Goal: Communication & Community: Participate in discussion

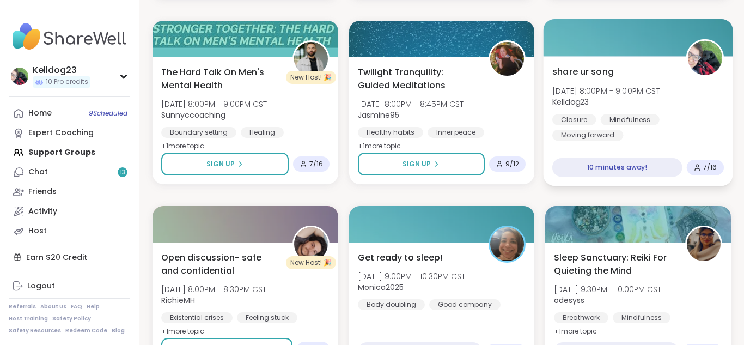
scroll to position [359, 0]
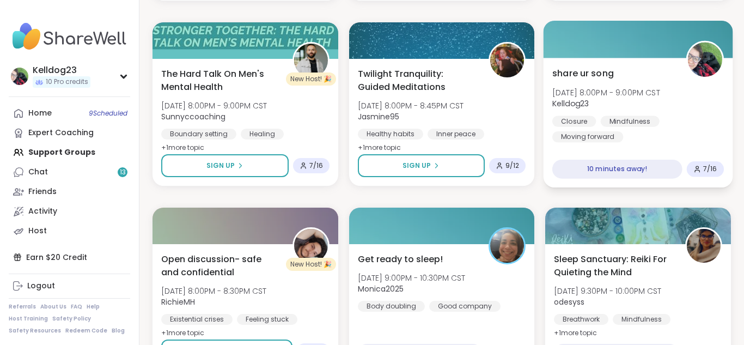
click at [598, 76] on div "share ur song Thu, Oct 09 | 8:00PM - 9:00PM CST Kelldog23 Closure Mindfulness M…" at bounding box center [638, 104] width 172 height 76
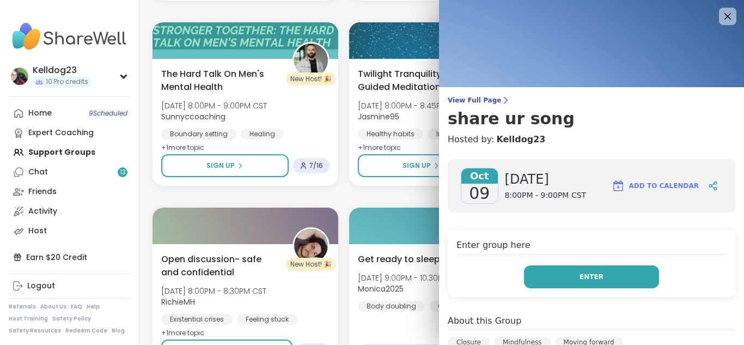
click at [597, 282] on button "Enter" at bounding box center [591, 276] width 135 height 23
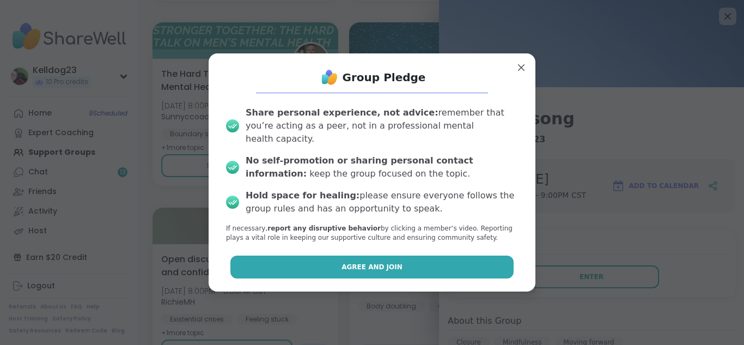
click at [451, 265] on button "Agree and Join" at bounding box center [372, 266] width 284 height 23
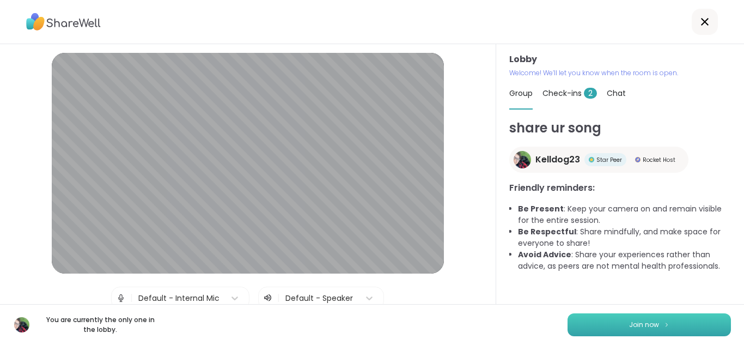
click at [596, 317] on button "Join now" at bounding box center [648, 324] width 163 height 23
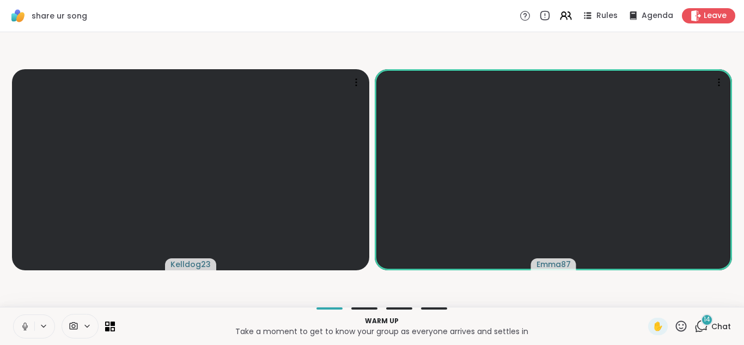
click at [388, 282] on video-player-container "Kelldog23 Emma87" at bounding box center [372, 169] width 731 height 266
click at [598, 330] on icon at bounding box center [701, 326] width 14 height 14
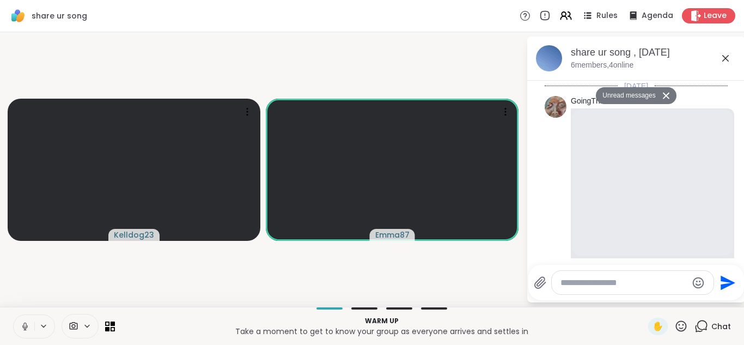
scroll to position [4031, 0]
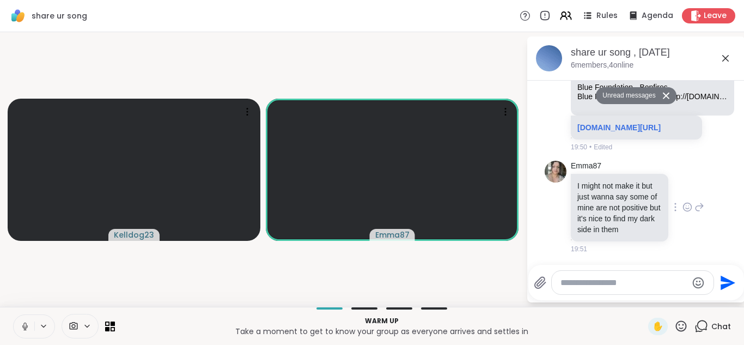
click at [598, 206] on icon at bounding box center [687, 206] width 10 height 11
click at [598, 191] on button "Select Reaction: Heart" at bounding box center [601, 190] width 22 height 22
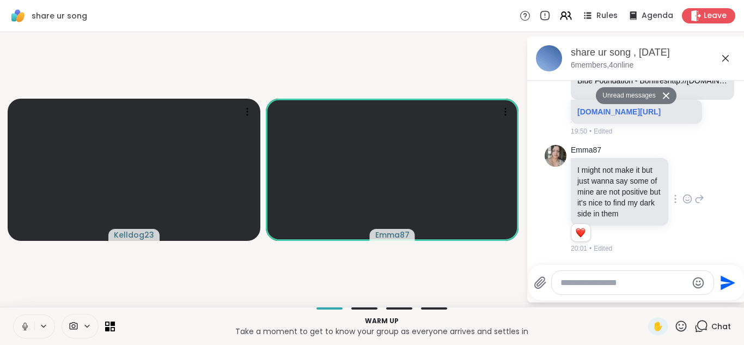
scroll to position [4047, 0]
click at [598, 175] on div "Emma87 I might not make it but just wanna say some of mine are not positive but…" at bounding box center [637, 199] width 133 height 108
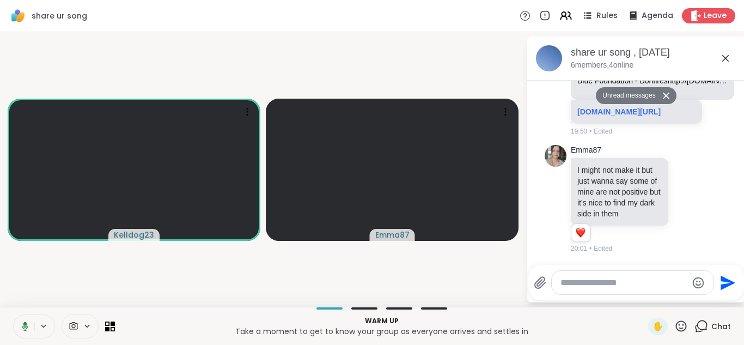
scroll to position [2, 0]
click at [598, 64] on icon at bounding box center [725, 58] width 13 height 13
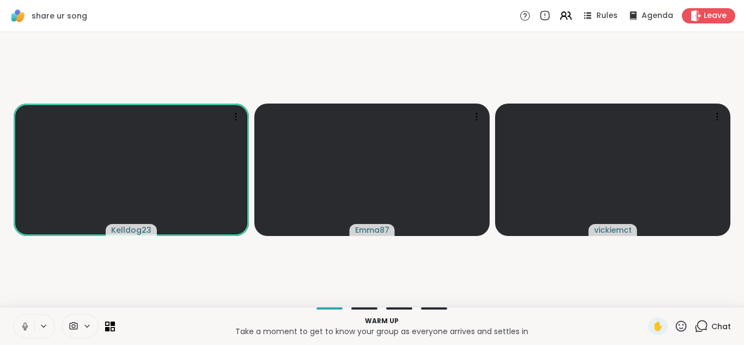
click at [598, 328] on icon at bounding box center [702, 325] width 10 height 10
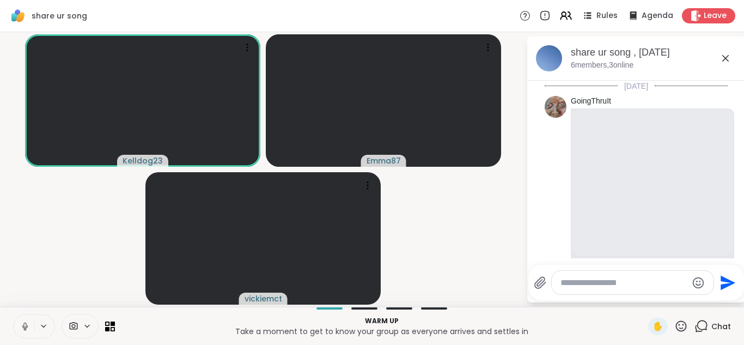
scroll to position [4010, 0]
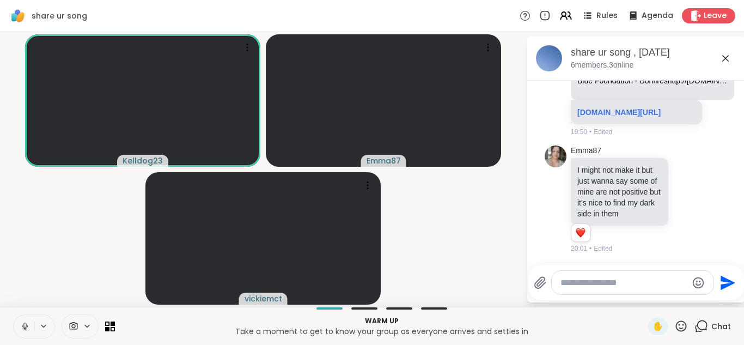
type textarea "**********"
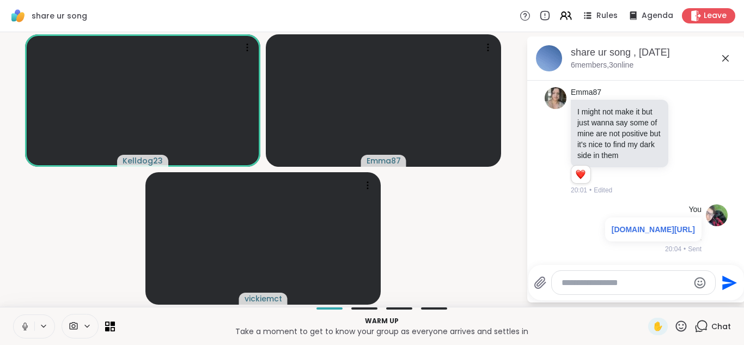
scroll to position [4090, 0]
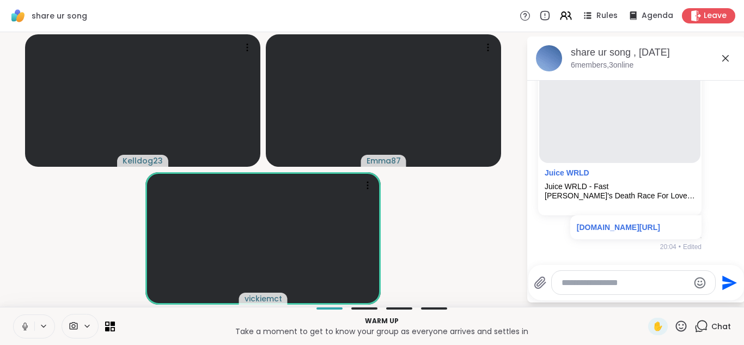
scroll to position [4289, 0]
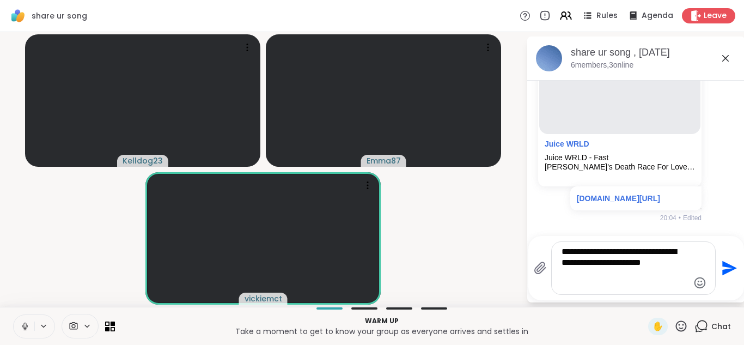
type textarea "**********"
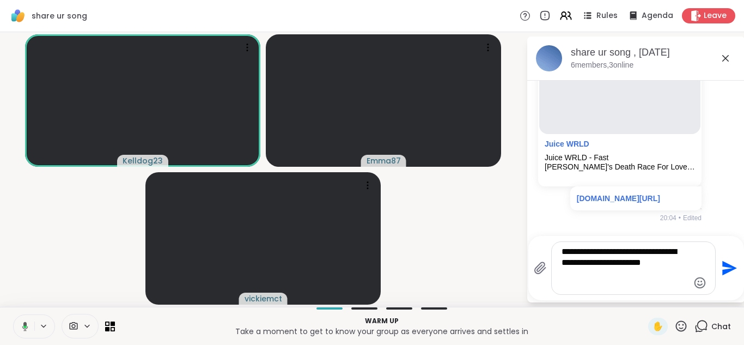
click at [598, 268] on icon "Send" at bounding box center [729, 268] width 15 height 15
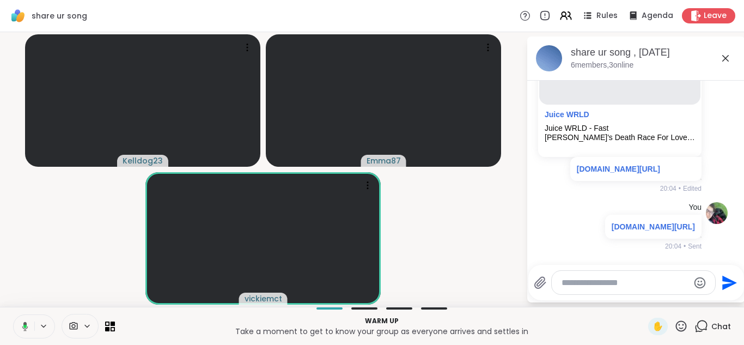
scroll to position [4369, 0]
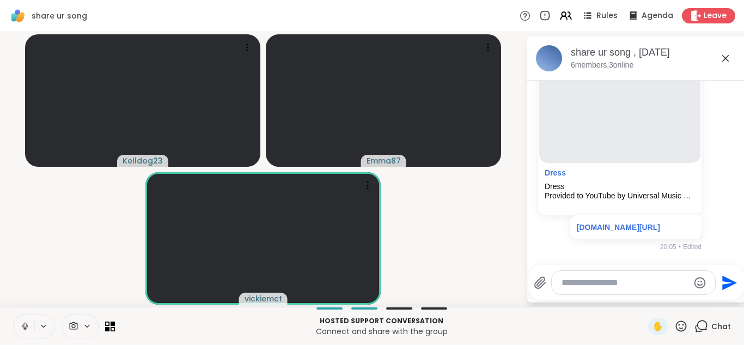
click at [598, 57] on icon at bounding box center [725, 58] width 13 height 13
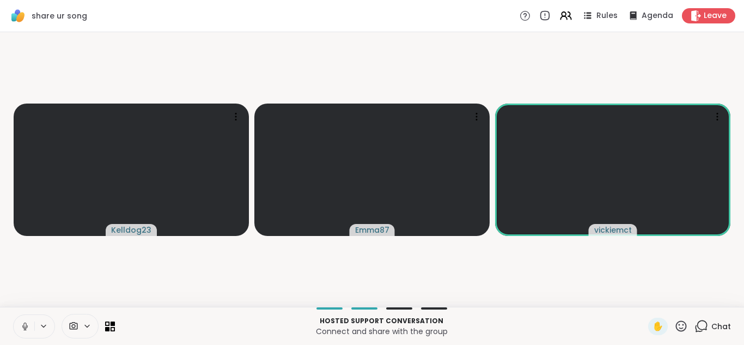
click at [598, 324] on icon at bounding box center [701, 326] width 14 height 14
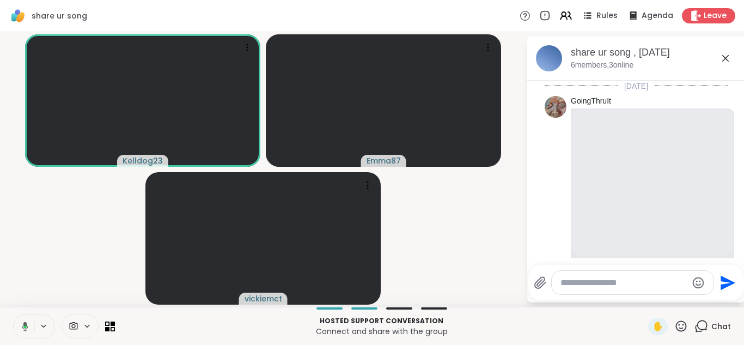
scroll to position [4567, 0]
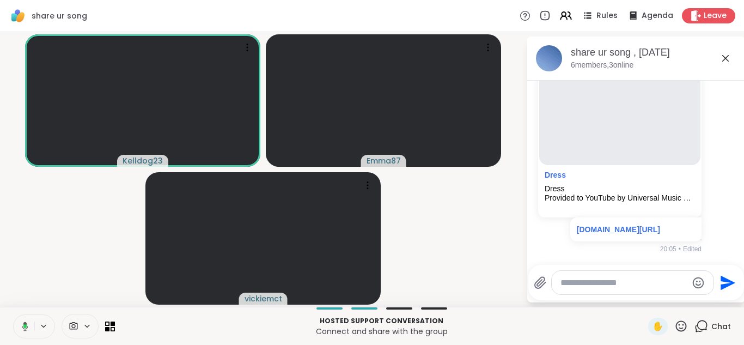
click at [542, 242] on li "You Dress Dress Provided to YouTube by Universal Music Group Dress · Taylor Swi…" at bounding box center [636, 129] width 198 height 257
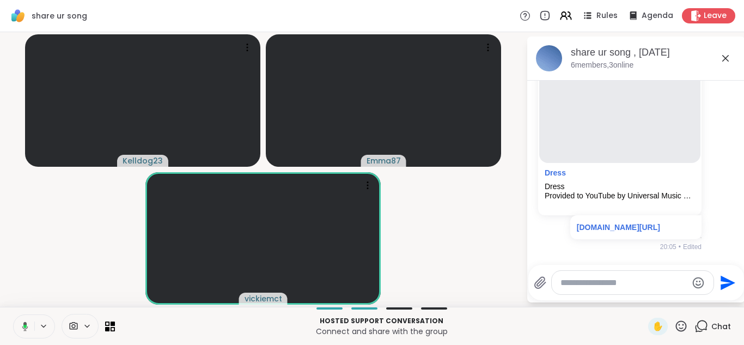
click at [598, 60] on icon at bounding box center [725, 58] width 13 height 13
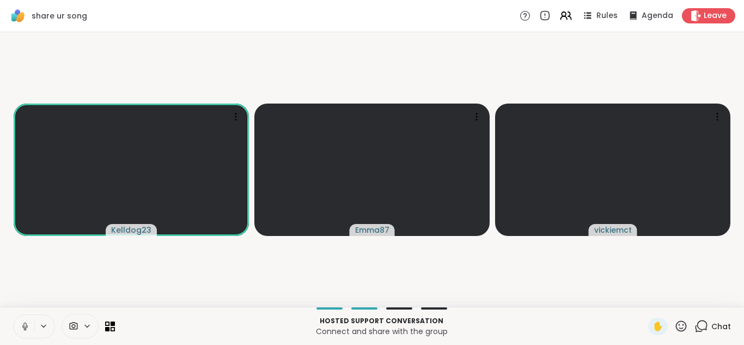
click at [598, 333] on div "Chat" at bounding box center [712, 325] width 36 height 17
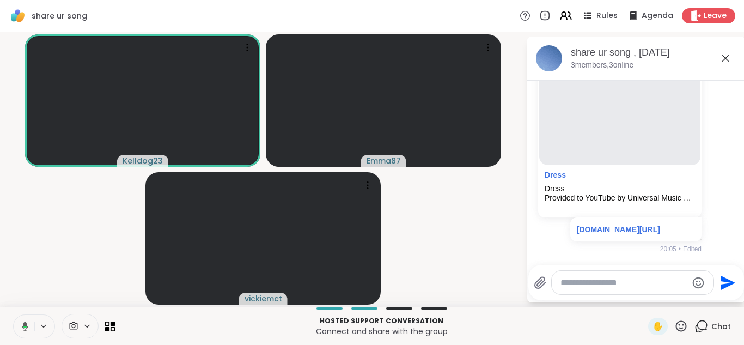
click at [543, 235] on li "You Dress Dress Provided to YouTube by Universal Music Group Dress · Taylor Swi…" at bounding box center [636, 129] width 198 height 257
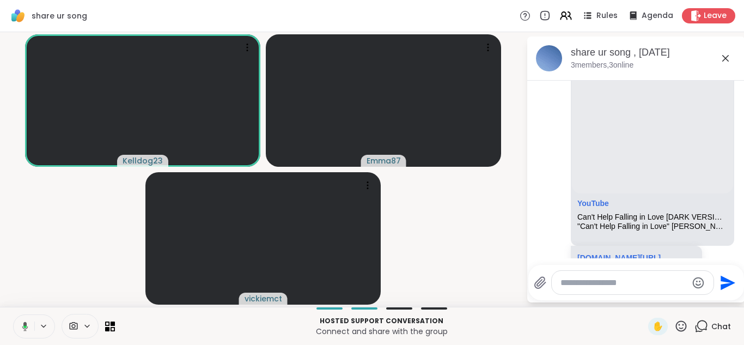
scroll to position [1823, 0]
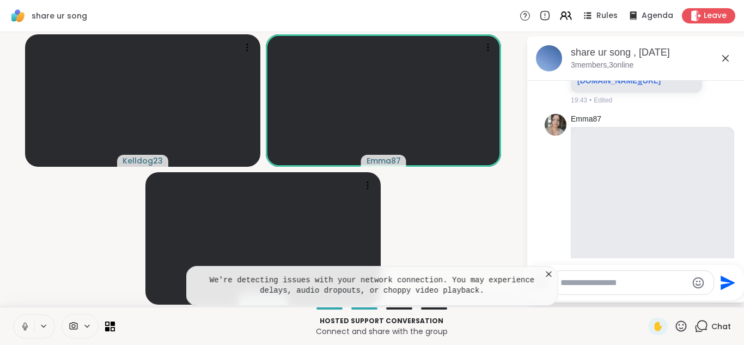
click at [548, 278] on icon at bounding box center [548, 273] width 11 height 11
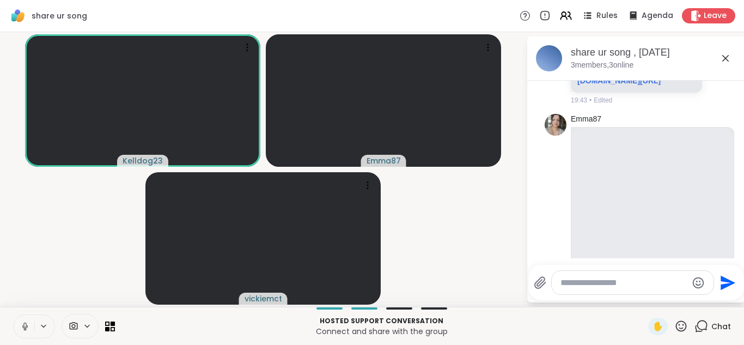
click at [598, 63] on icon at bounding box center [725, 58] width 13 height 13
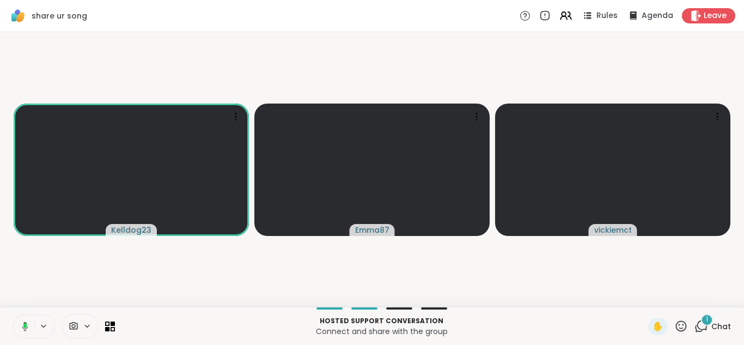
click at [598, 327] on icon at bounding box center [701, 326] width 14 height 14
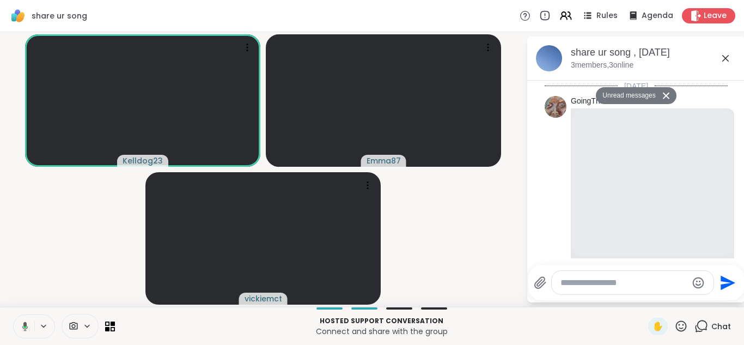
scroll to position [4861, 0]
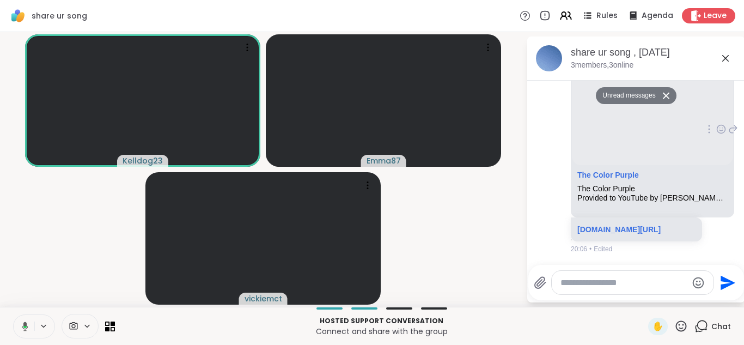
click at [573, 200] on div "The Color Purple The Color Purple Provided to YouTube by Vydia The Color Purple…" at bounding box center [652, 186] width 161 height 42
click at [561, 206] on div "v vickiemct The Color Purple The Color Purple Provided to YouTube by Vydia The …" at bounding box center [635, 129] width 183 height 257
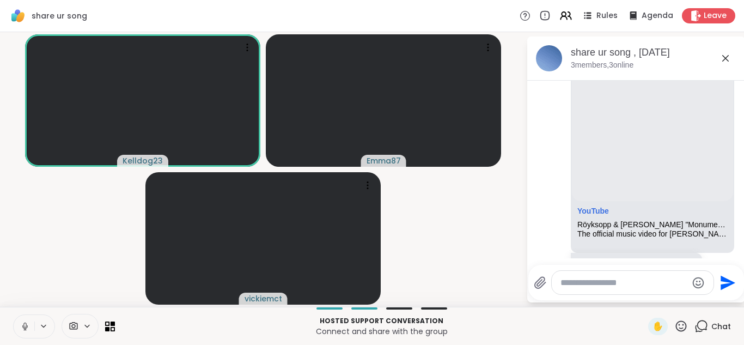
scroll to position [370, 0]
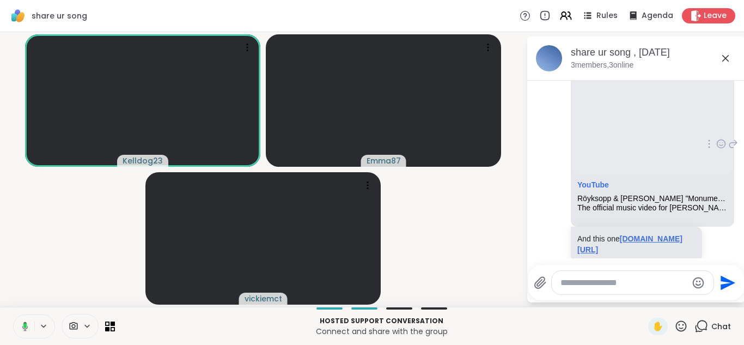
click at [598, 248] on link "youtu.be/6c-RbGZBnBI?si=1OhChjTeyXSr5XJs" at bounding box center [629, 244] width 105 height 20
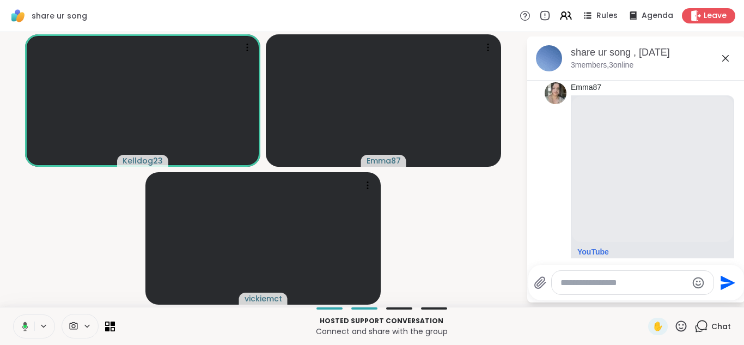
scroll to position [871, 0]
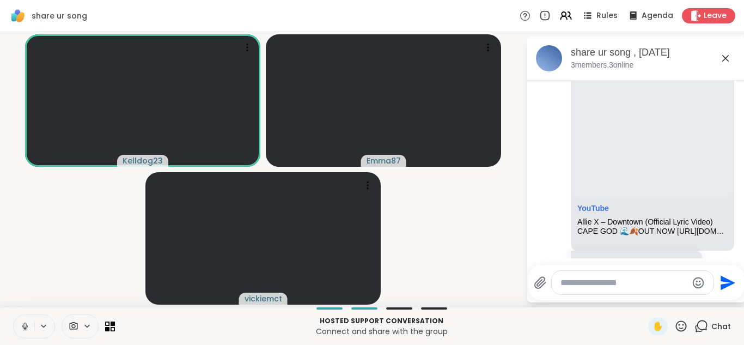
click at [598, 57] on icon at bounding box center [725, 58] width 13 height 13
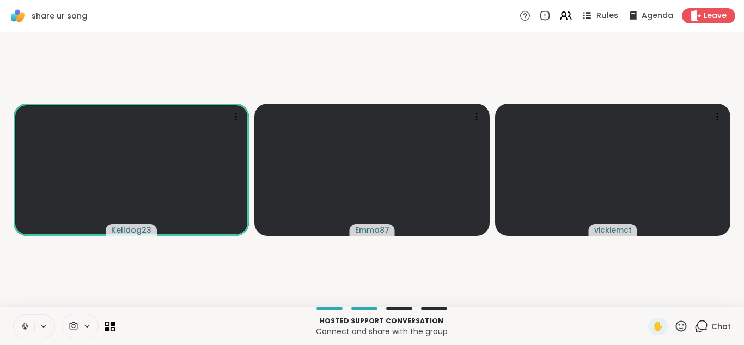
click at [597, 17] on div "Rules" at bounding box center [599, 16] width 38 height 14
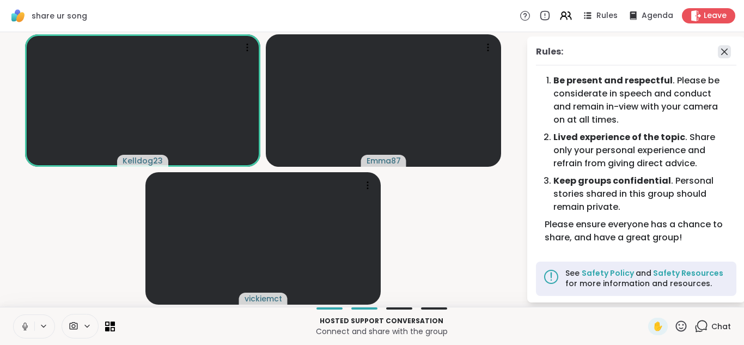
click at [598, 57] on icon at bounding box center [724, 51] width 13 height 13
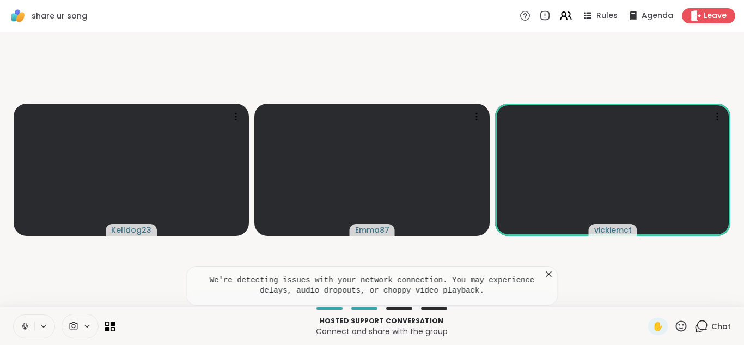
click at [546, 274] on icon at bounding box center [548, 273] width 11 height 11
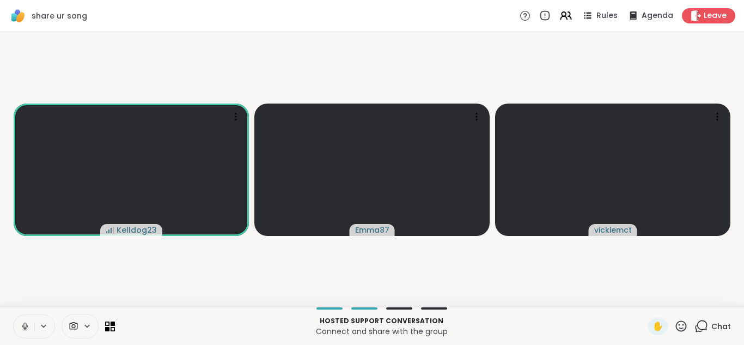
click at [598, 323] on icon at bounding box center [701, 326] width 14 height 14
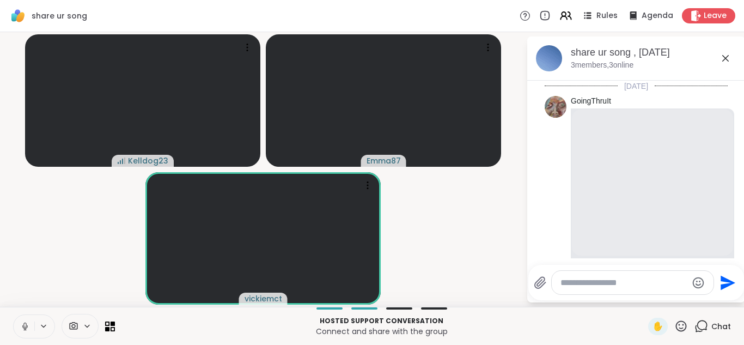
scroll to position [4824, 0]
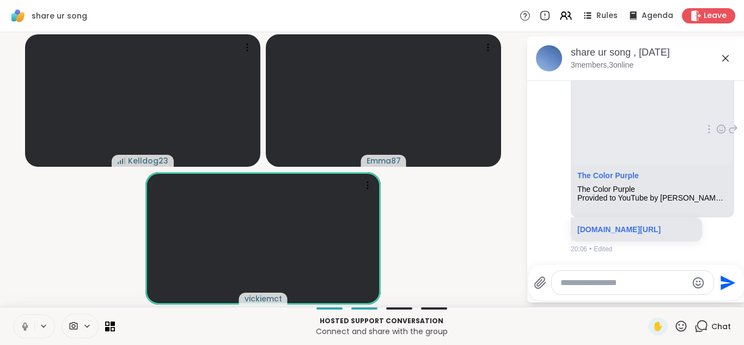
click at [552, 243] on div "v vickiemct The Color Purple The Color Purple Provided to YouTube by Vydia The …" at bounding box center [635, 130] width 183 height 257
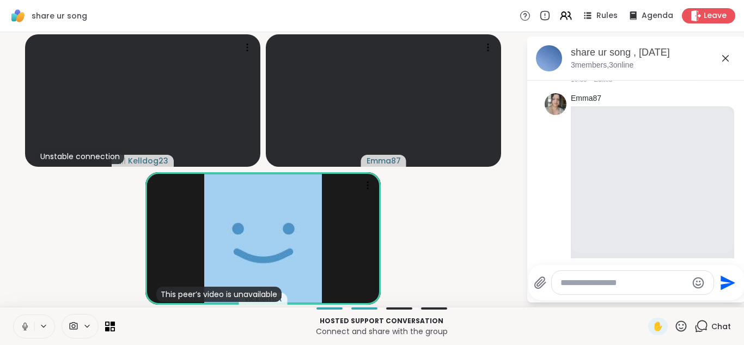
scroll to position [882, 0]
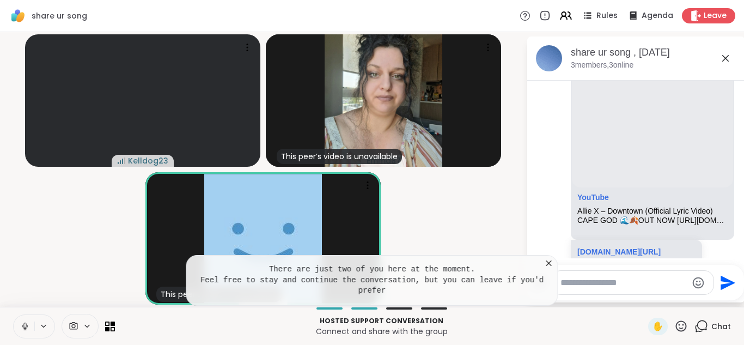
click at [548, 262] on icon at bounding box center [548, 262] width 5 height 5
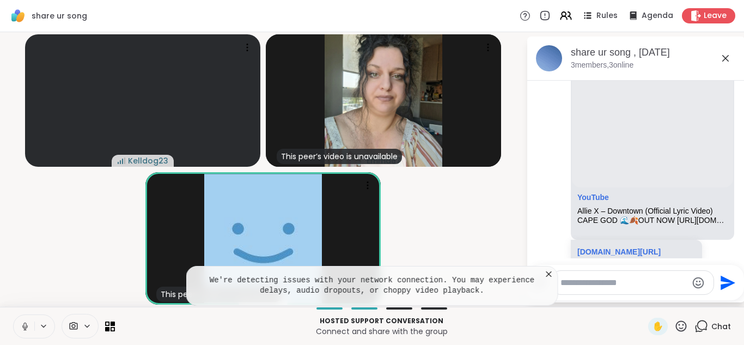
click at [546, 274] on icon at bounding box center [548, 273] width 11 height 11
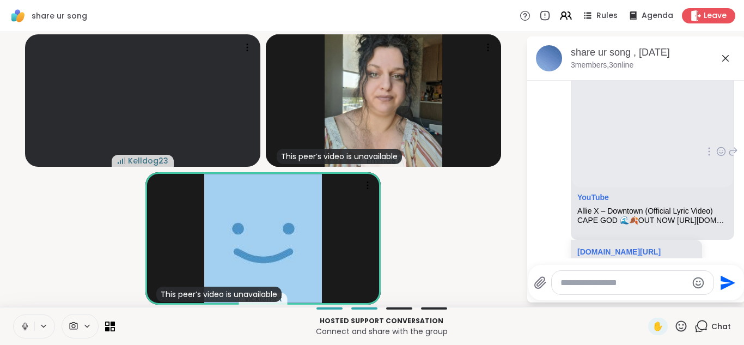
click at [549, 249] on div "Emma87 YouTube Allie X – Downtown (Official Lyric Video) CAPE GOD 🌊🍂OUT NOW htt…" at bounding box center [635, 151] width 183 height 257
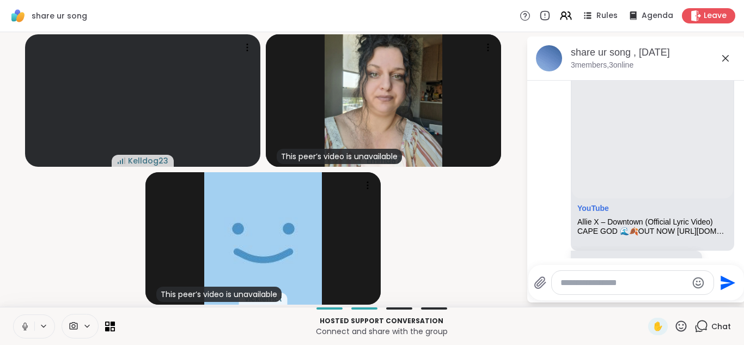
scroll to position [4988, 0]
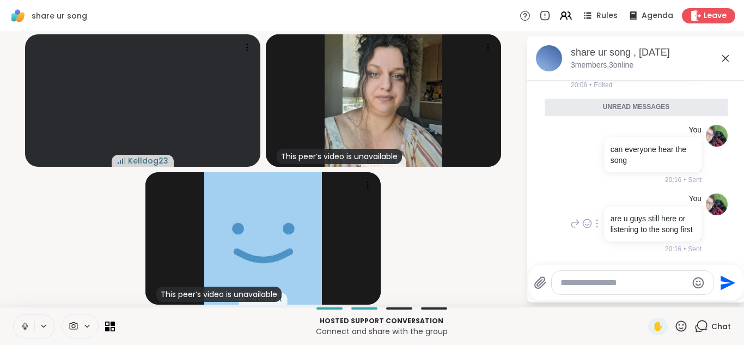
click at [558, 197] on div "You are u guys still here or listening to the song first 20:16 • Sent" at bounding box center [635, 223] width 183 height 69
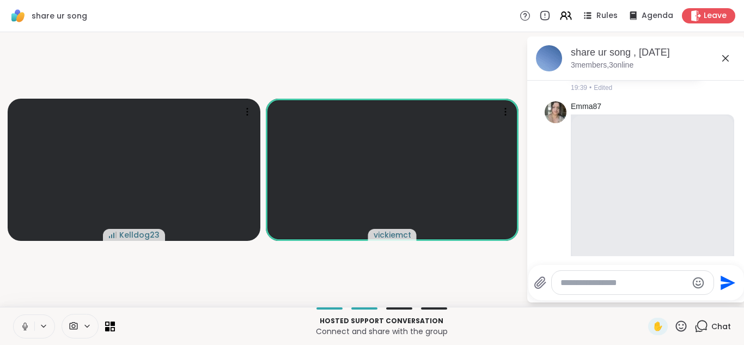
scroll to position [915, 0]
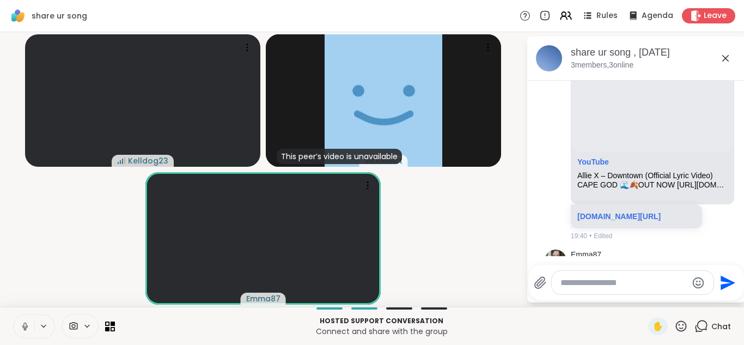
click at [598, 58] on icon at bounding box center [725, 58] width 7 height 7
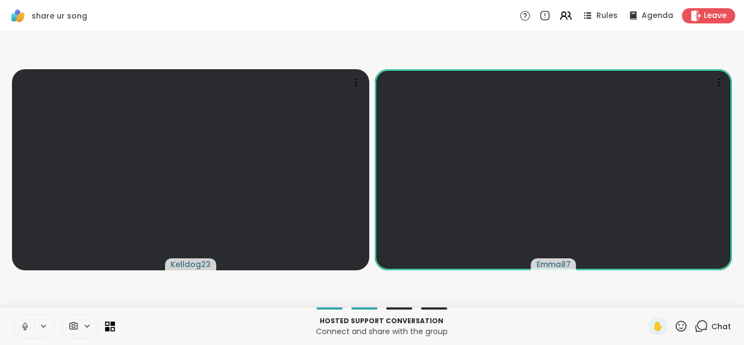
click at [598, 322] on icon at bounding box center [701, 326] width 14 height 14
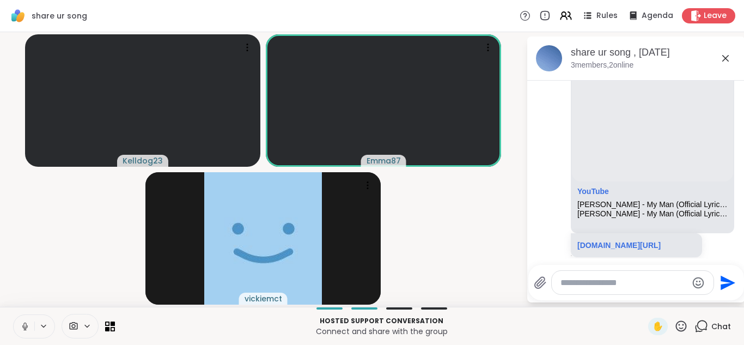
scroll to position [610, 0]
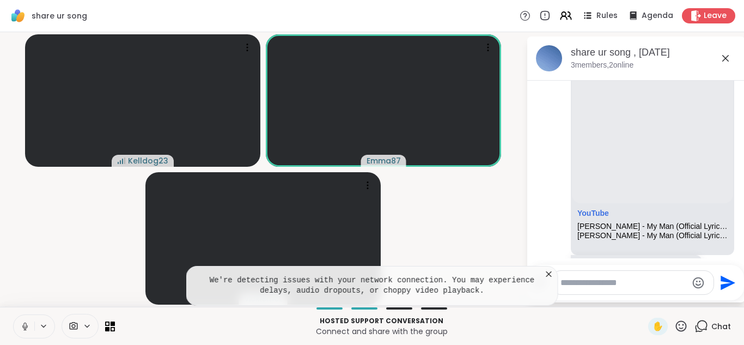
click at [550, 272] on icon at bounding box center [548, 273] width 11 height 11
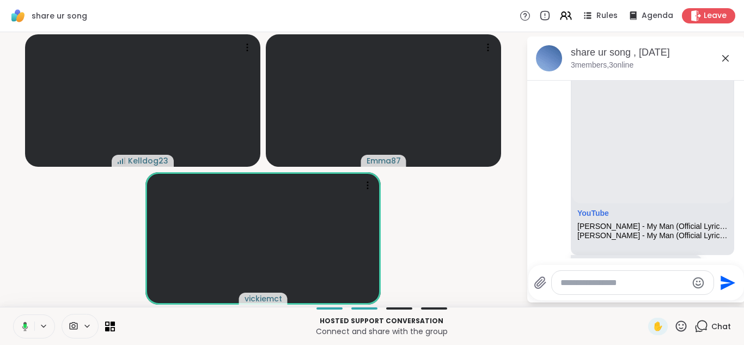
click at [542, 244] on li "Emma87 YouTube Delacey - My Man (Official Lyric Video) Delacey - My Man (Offici…" at bounding box center [636, 167] width 198 height 257
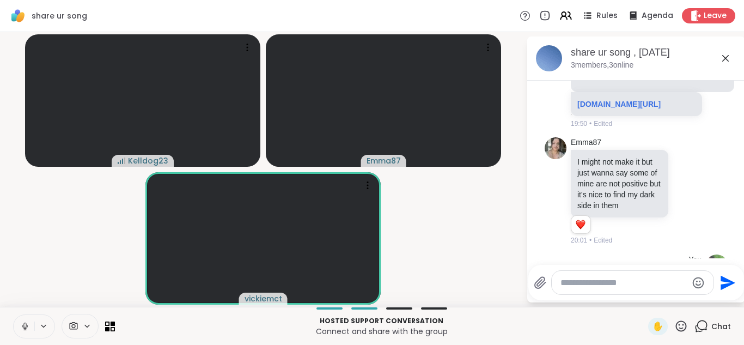
scroll to position [3876, 0]
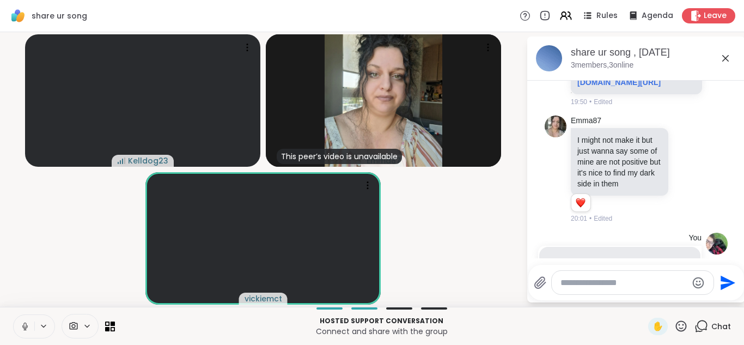
click at [21, 330] on button at bounding box center [24, 326] width 21 height 23
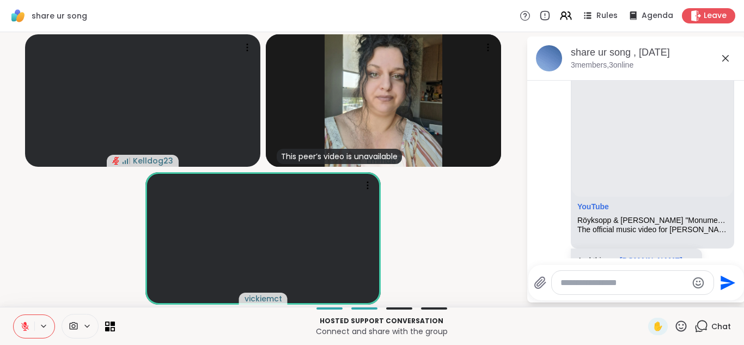
scroll to position [370, 0]
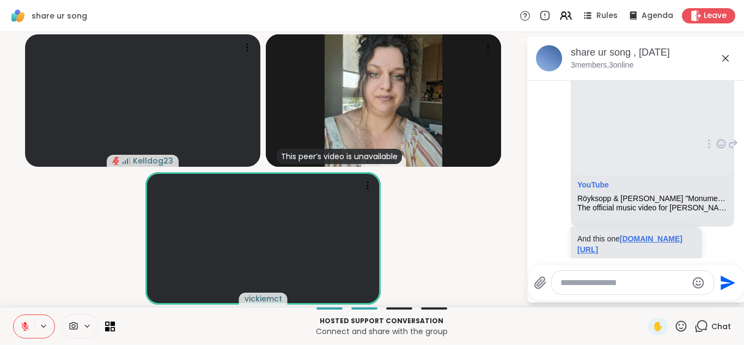
click at [598, 250] on link "youtu.be/6c-RbGZBnBI?si=1OhChjTeyXSr5XJs" at bounding box center [629, 244] width 105 height 20
click at [562, 213] on div "GoingThruIt YouTube Röyksopp & Robyn "Monument" (Music Video) The official musi…" at bounding box center [635, 145] width 183 height 268
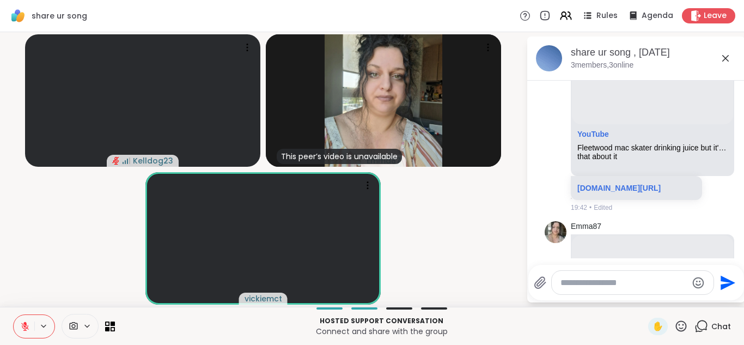
scroll to position [1481, 0]
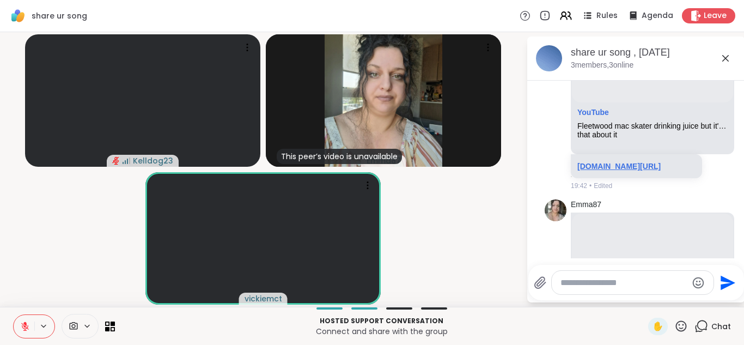
click at [598, 170] on link "youtube.com/playlist?list=RDNVGN7r1aAY0&playnext=1&si=uJifbNwYaHz0tr44" at bounding box center [618, 166] width 83 height 9
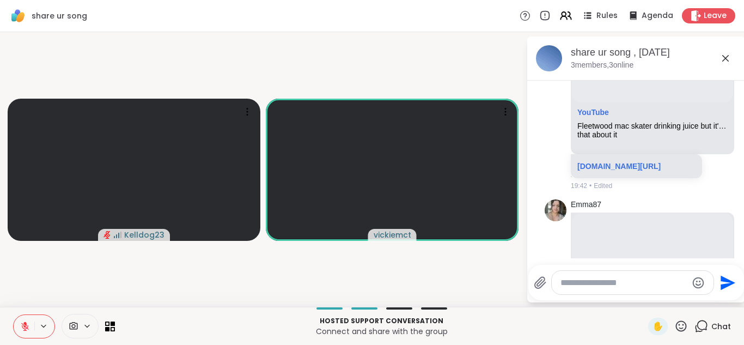
click at [553, 195] on div "Emma87 YouTube Fleetwood mac skater drinking juice but it's the full song that …" at bounding box center [635, 66] width 183 height 257
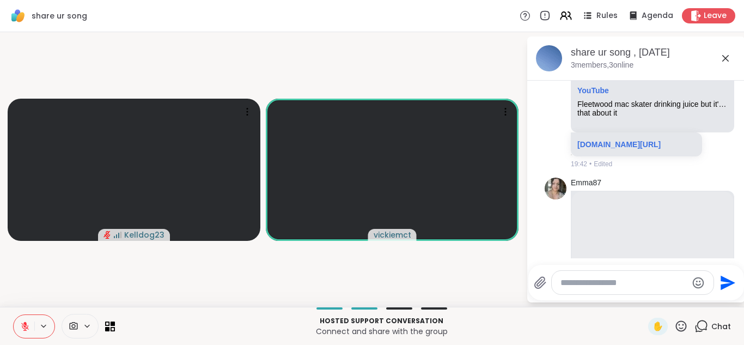
click at [24, 327] on icon at bounding box center [25, 326] width 10 height 10
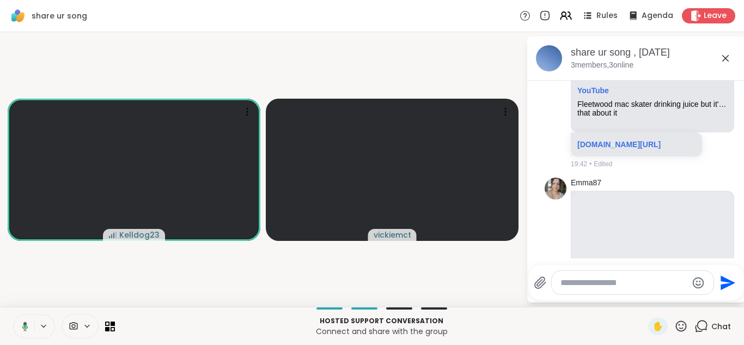
click at [559, 174] on div "Emma87 YouTube Fleetwood mac skater drinking juice but it's the full song that …" at bounding box center [635, 45] width 183 height 257
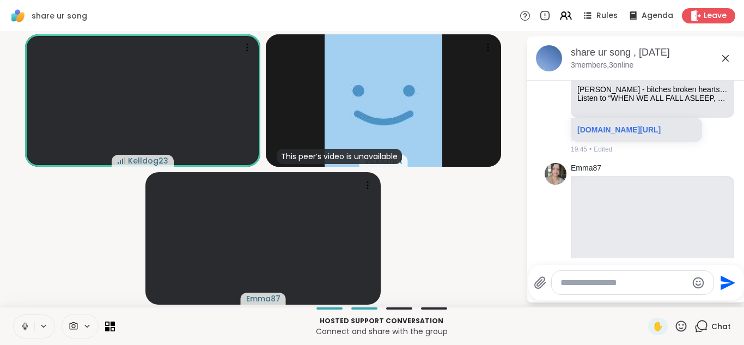
scroll to position [2548, 0]
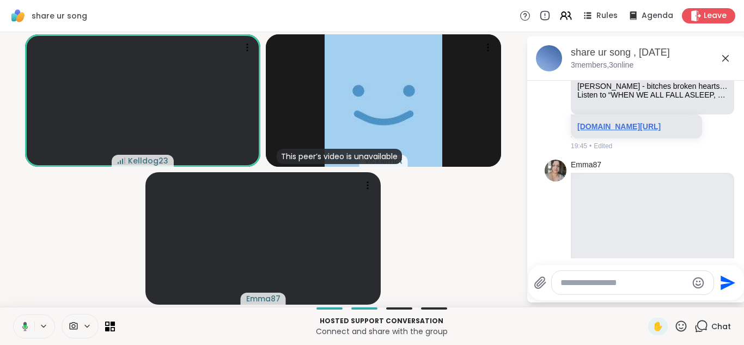
click at [598, 131] on link "youtu.be/i0y7zCaDlzg?si=6VcQGQ3C7A0mDuGO" at bounding box center [618, 126] width 83 height 9
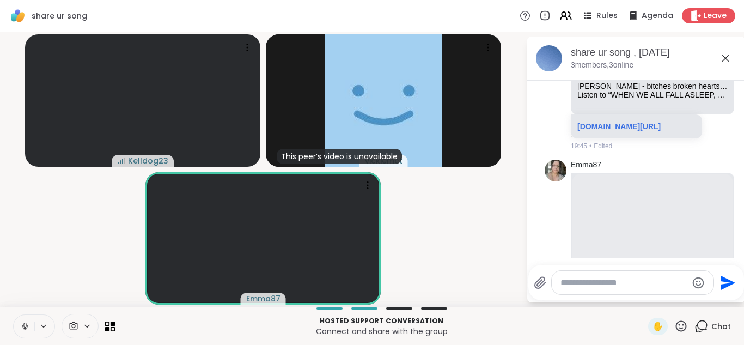
click at [550, 155] on div "Emma87 YouTube Billie Eilish - bitches broken hearts (Official Live Performance…" at bounding box center [635, 26] width 183 height 257
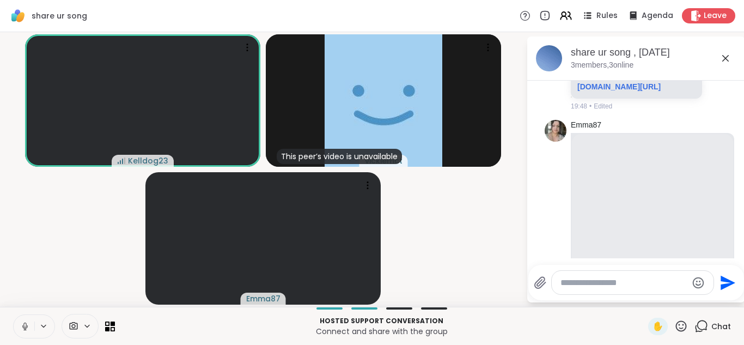
scroll to position [3637, 0]
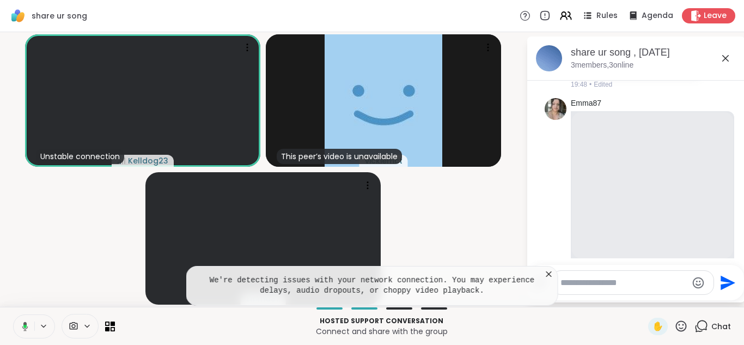
click at [544, 278] on icon at bounding box center [548, 273] width 11 height 11
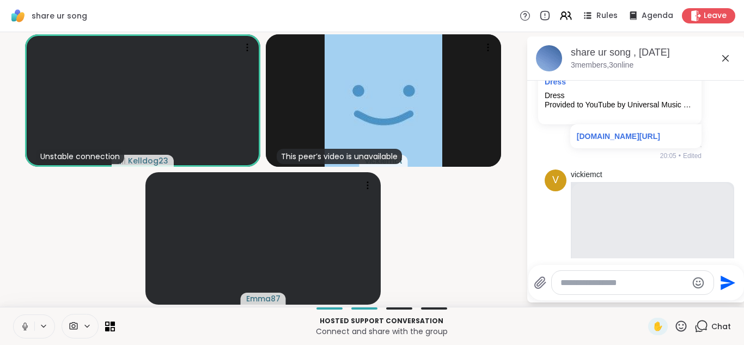
scroll to position [4508, 0]
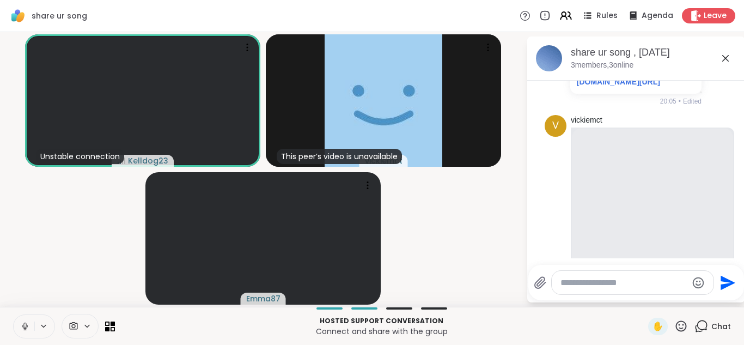
click at [598, 50] on div "share ur song , Oct 09" at bounding box center [654, 53] width 166 height 14
click at [598, 54] on icon at bounding box center [725, 58] width 13 height 13
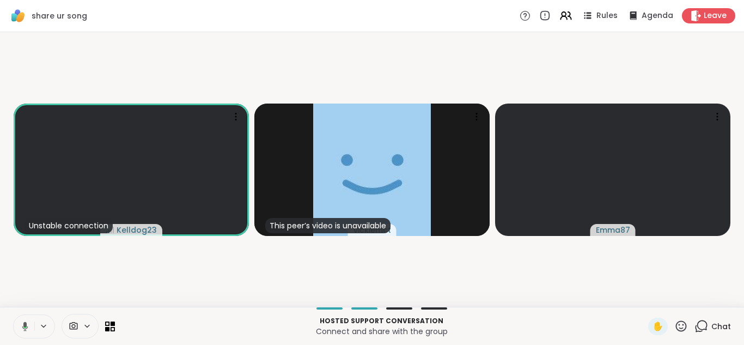
click at [598, 329] on icon at bounding box center [701, 326] width 14 height 14
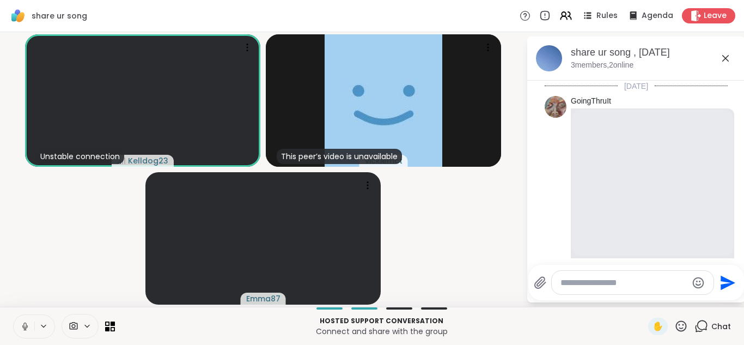
scroll to position [4962, 0]
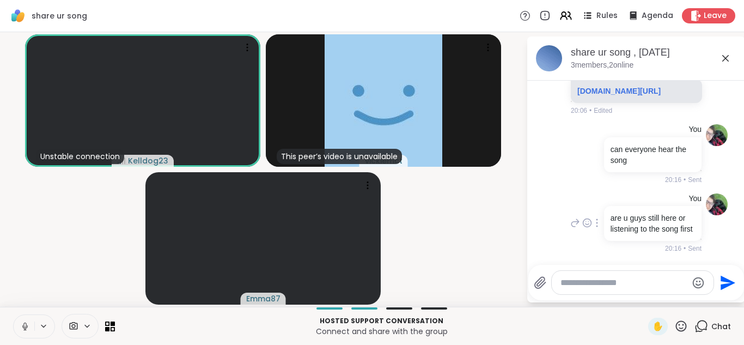
click at [572, 251] on div "You are u guys still here or listening to the song first 20:16 • Sent" at bounding box center [634, 223] width 133 height 60
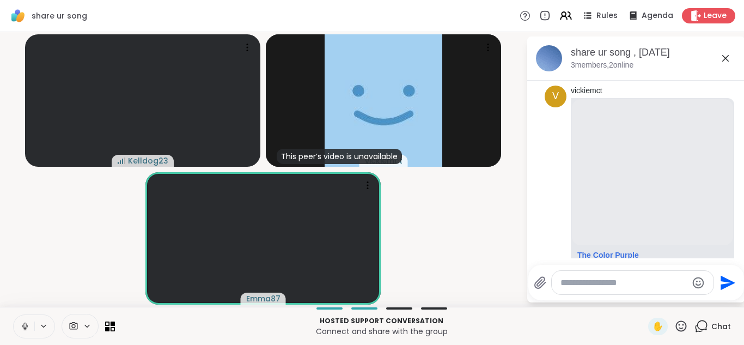
scroll to position [4570, 0]
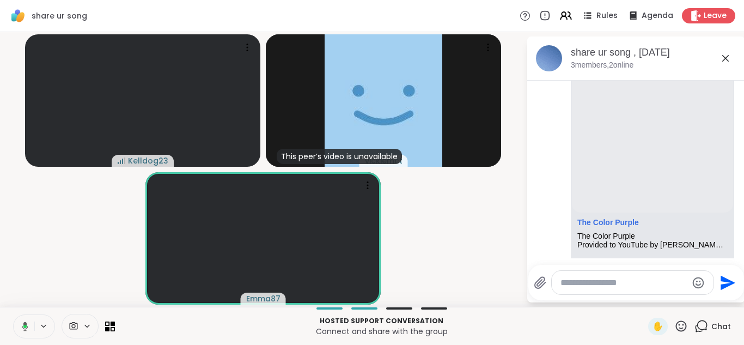
click at [598, 24] on link "youtube.com/watch?v=FNEoPctNIUE&pp=ygUGZHJlc3Mg" at bounding box center [618, 19] width 83 height 9
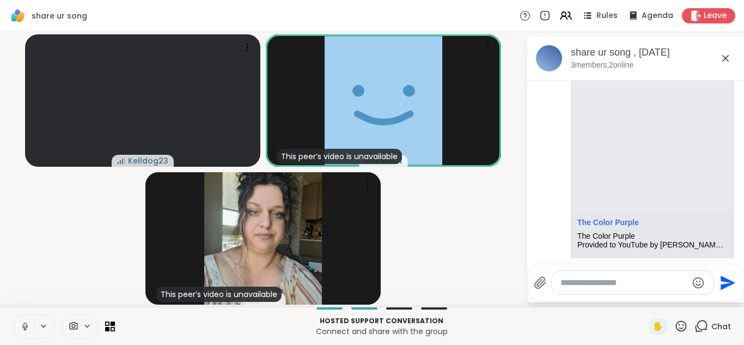
click at [598, 57] on icon at bounding box center [725, 58] width 7 height 7
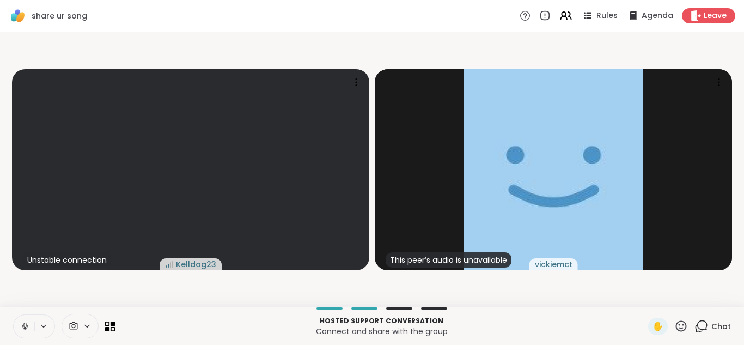
click at [27, 321] on icon at bounding box center [25, 326] width 10 height 10
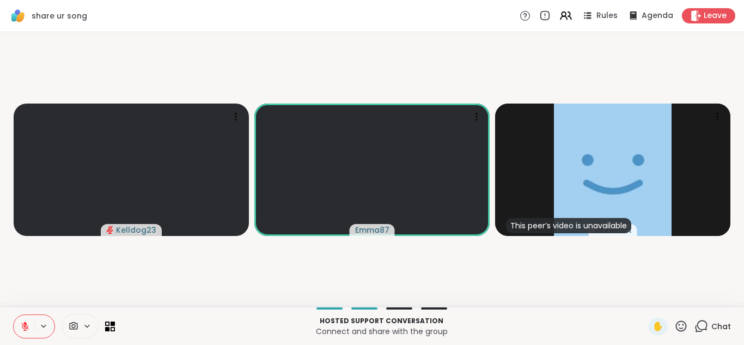
click at [27, 321] on icon at bounding box center [25, 326] width 10 height 10
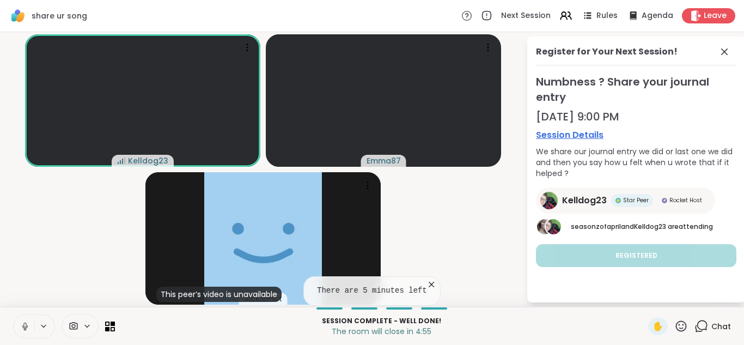
click at [427, 284] on icon at bounding box center [431, 284] width 11 height 11
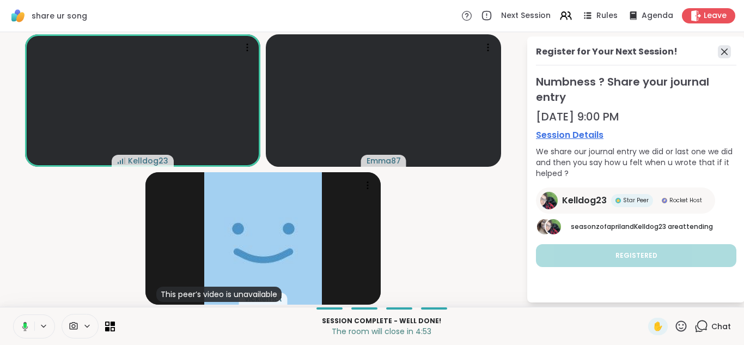
click at [598, 57] on icon at bounding box center [724, 51] width 13 height 13
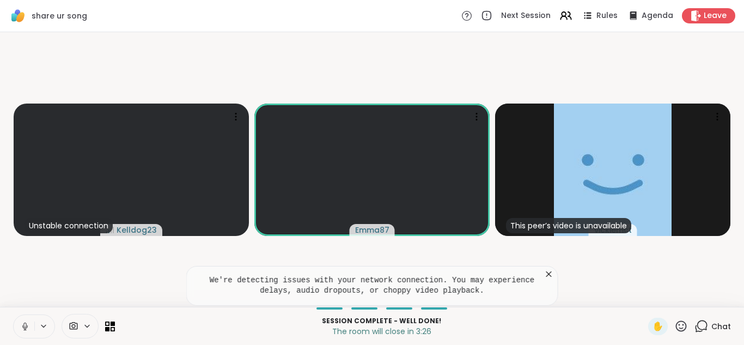
click at [545, 274] on icon at bounding box center [548, 273] width 11 height 11
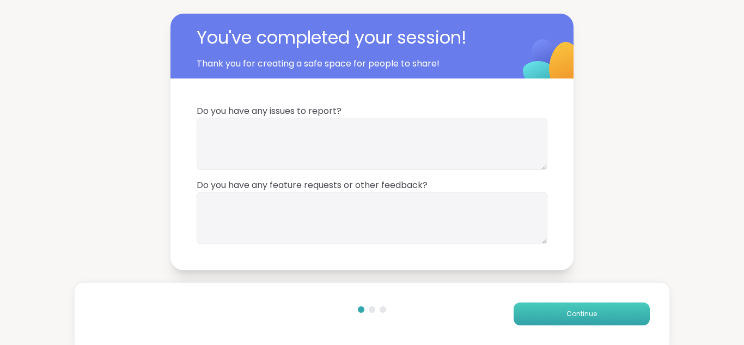
click at [596, 315] on span "Continue" at bounding box center [581, 314] width 30 height 10
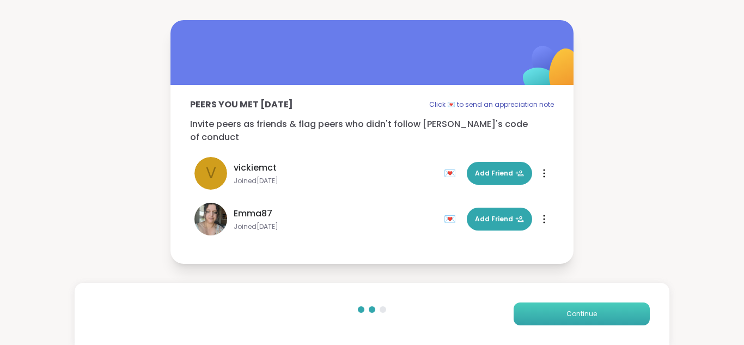
click at [596, 315] on span "Continue" at bounding box center [581, 314] width 30 height 10
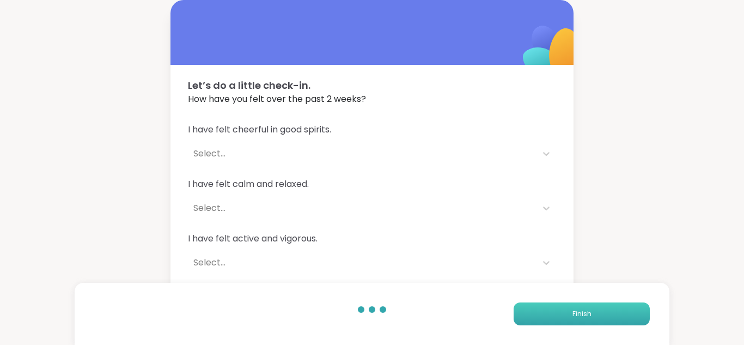
click at [596, 315] on button "Finish" at bounding box center [581, 313] width 136 height 23
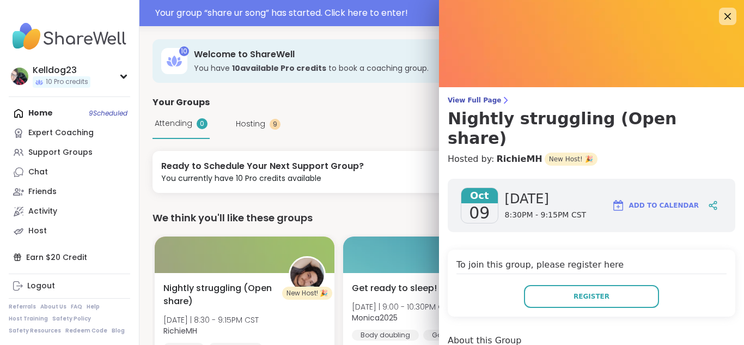
click at [482, 249] on div "To join this group, please register here Register" at bounding box center [591, 282] width 287 height 67
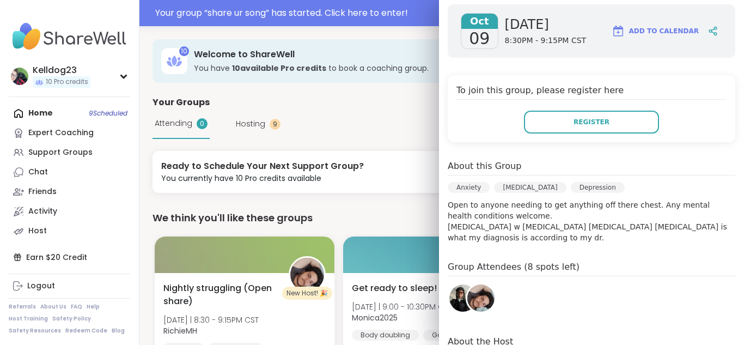
click at [455, 284] on img at bounding box center [462, 297] width 27 height 27
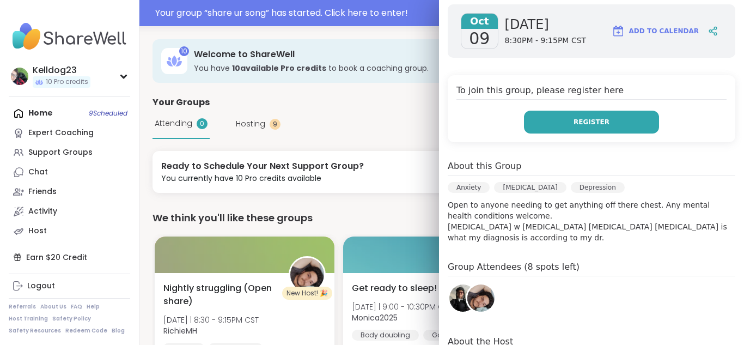
click at [614, 111] on button "Register" at bounding box center [591, 122] width 135 height 23
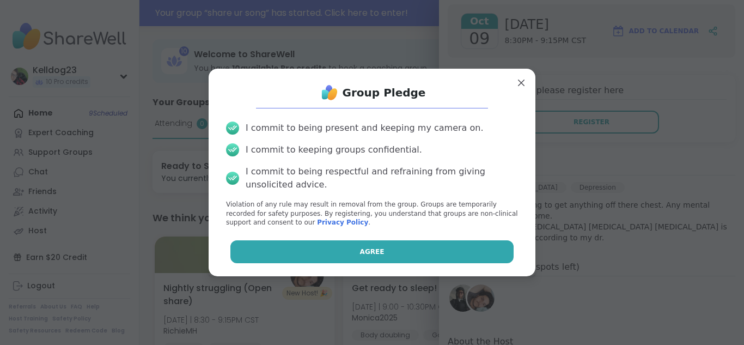
click at [323, 253] on button "Agree" at bounding box center [372, 251] width 284 height 23
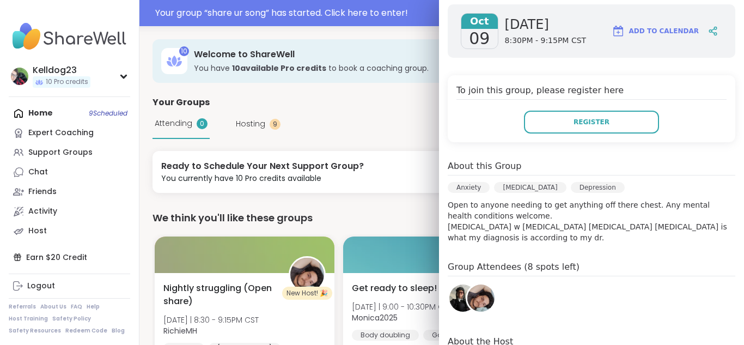
click at [28, 117] on div "Home 9 Scheduled Expert Coaching Support Groups Chat Friends Activity Host" at bounding box center [69, 171] width 121 height 137
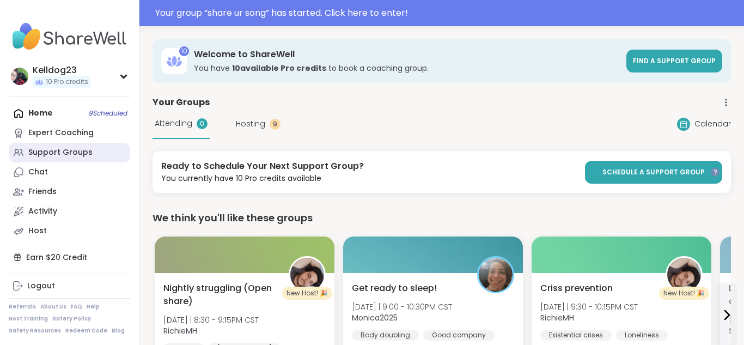
click at [56, 160] on link "Support Groups" at bounding box center [69, 153] width 121 height 20
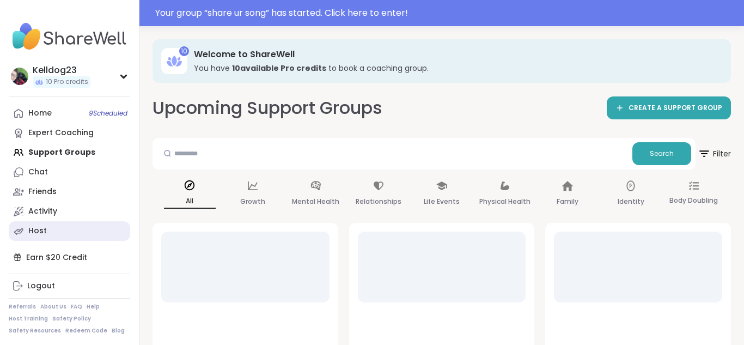
click at [73, 232] on link "Host" at bounding box center [69, 231] width 121 height 20
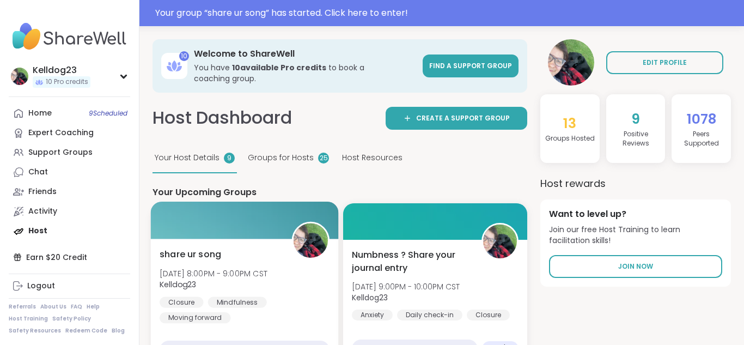
click at [203, 221] on div at bounding box center [245, 219] width 188 height 37
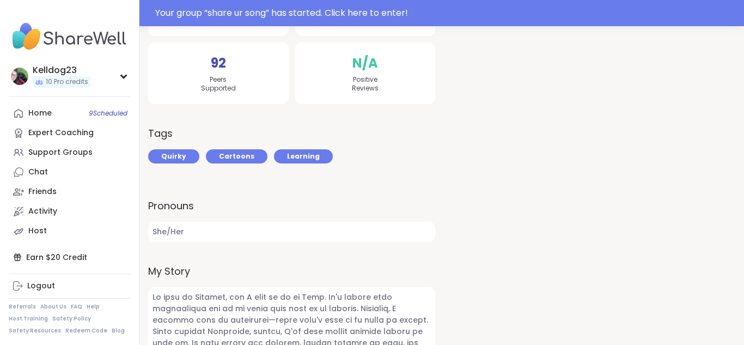
scroll to position [283, 0]
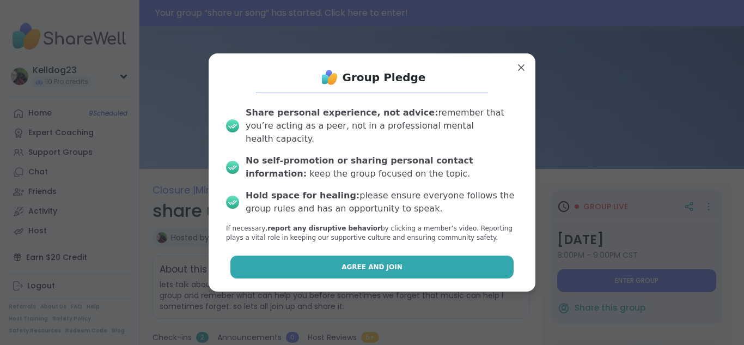
click at [368, 255] on button "Agree and Join" at bounding box center [372, 266] width 284 height 23
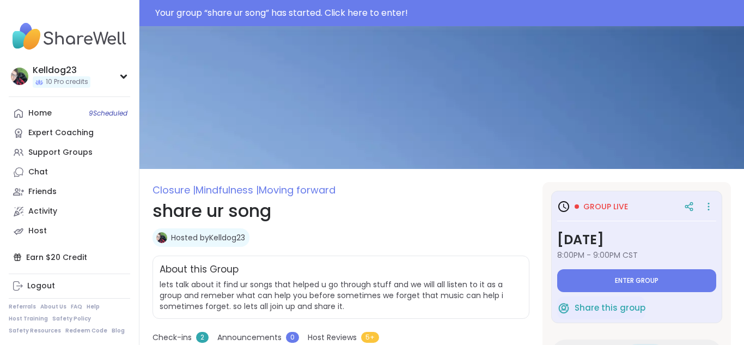
type textarea "*"
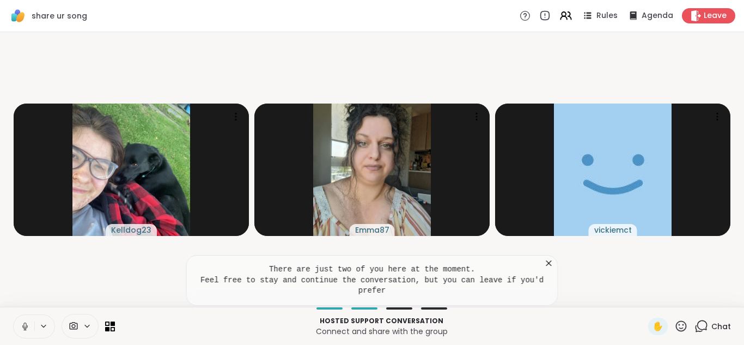
click at [550, 263] on icon at bounding box center [548, 263] width 11 height 11
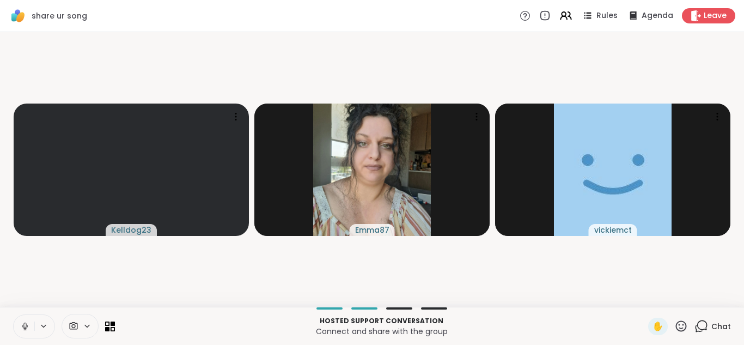
click at [703, 327] on icon at bounding box center [701, 326] width 14 height 14
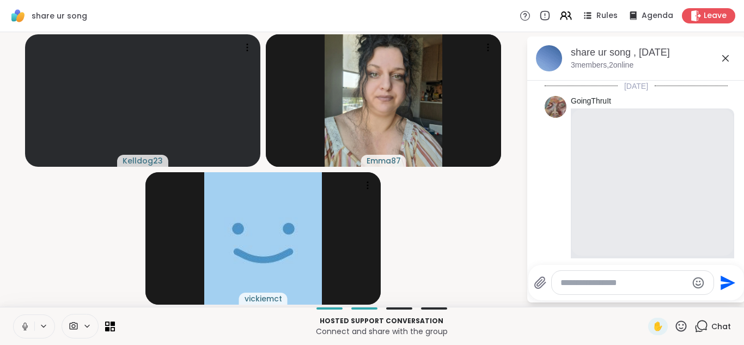
scroll to position [4824, 0]
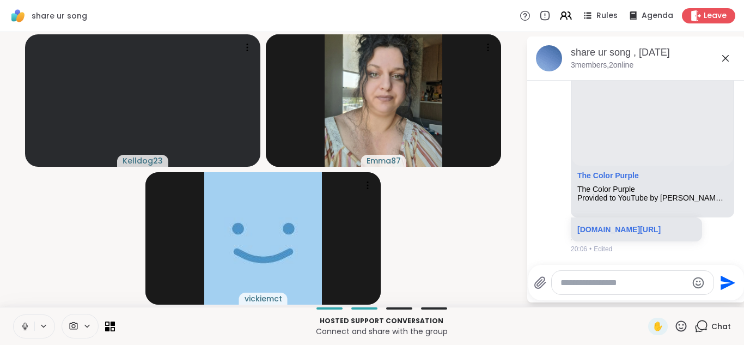
click at [581, 287] on textarea "Type your message" at bounding box center [623, 282] width 127 height 11
type textarea "**********"
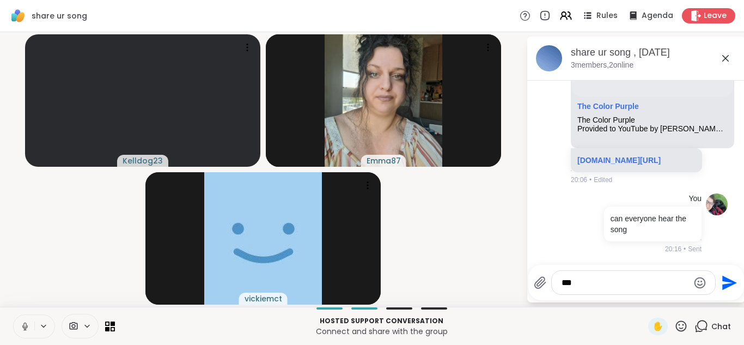
scroll to position [4893, 0]
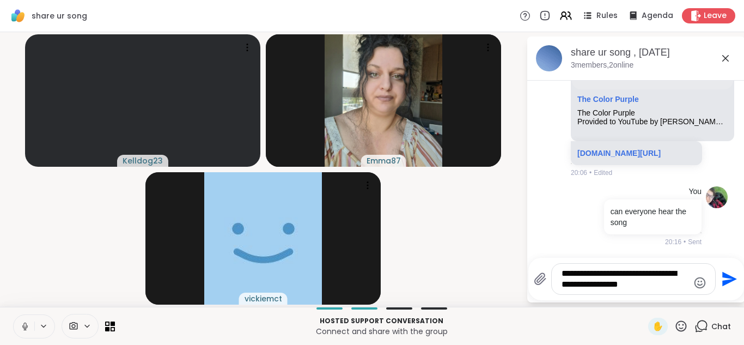
type textarea "**********"
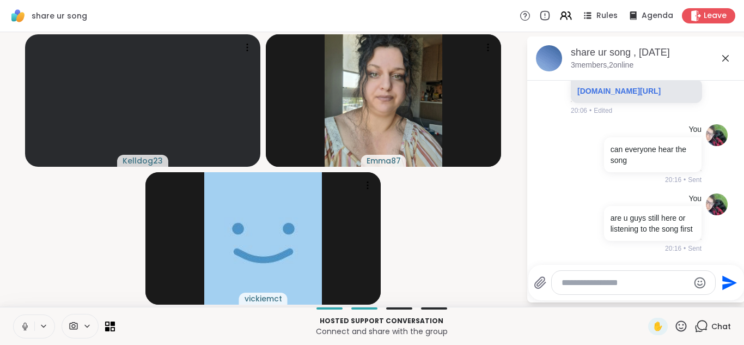
scroll to position [4962, 0]
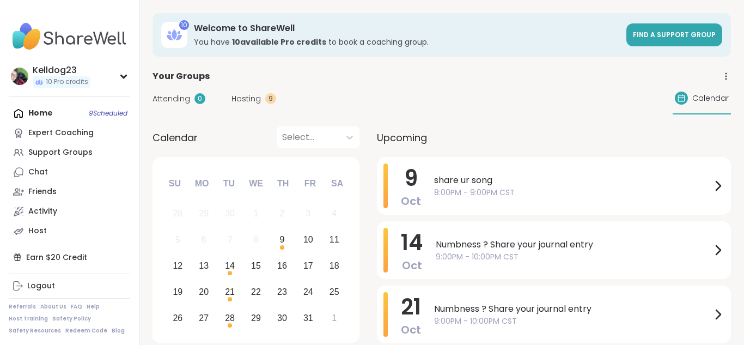
click at [174, 97] on span "Attending" at bounding box center [171, 98] width 38 height 11
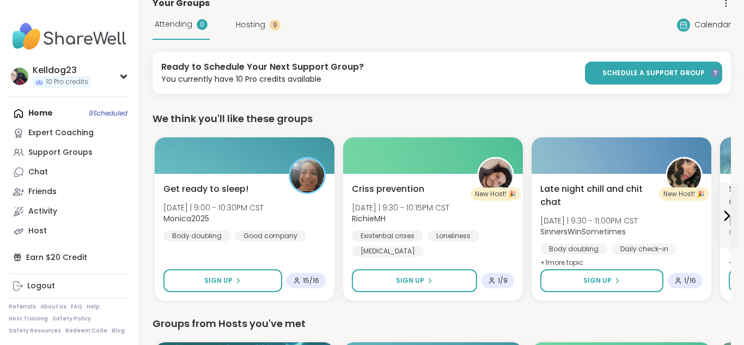
scroll to position [87, 0]
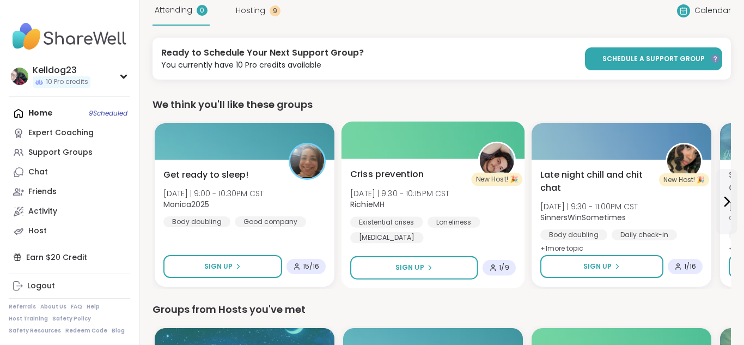
click at [403, 130] on div at bounding box center [432, 139] width 183 height 37
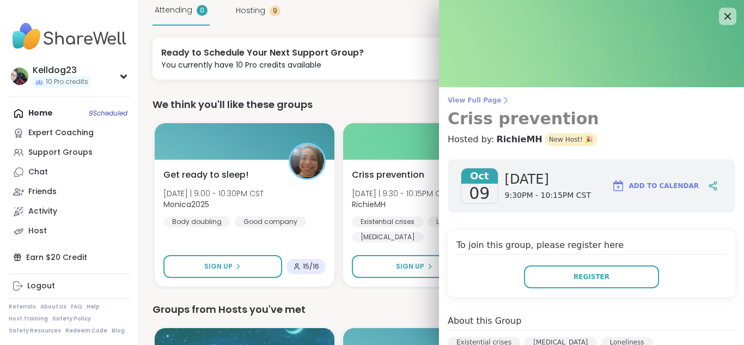
click at [628, 112] on h3 "Criss prevention" at bounding box center [591, 119] width 287 height 20
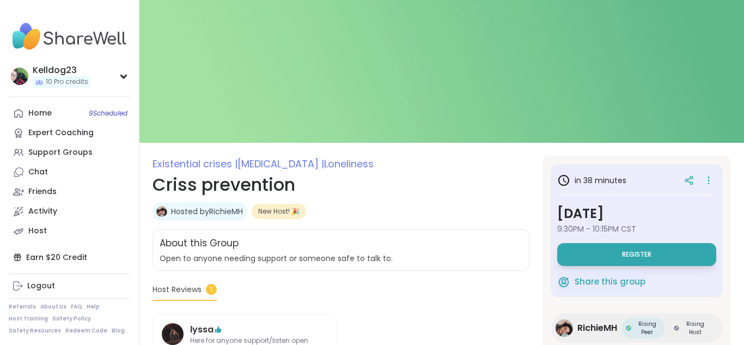
click at [518, 189] on h1 "Criss prevention" at bounding box center [340, 185] width 377 height 26
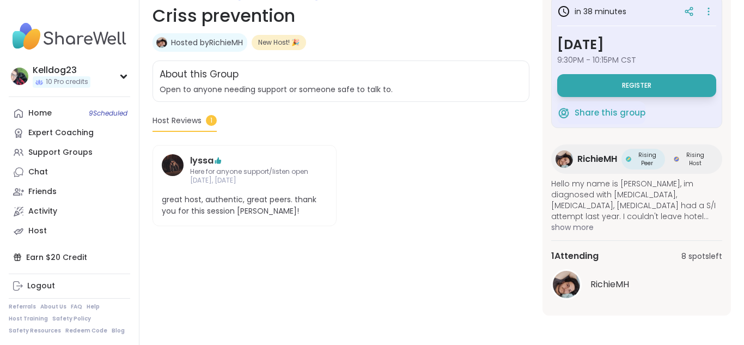
scroll to position [170, 0]
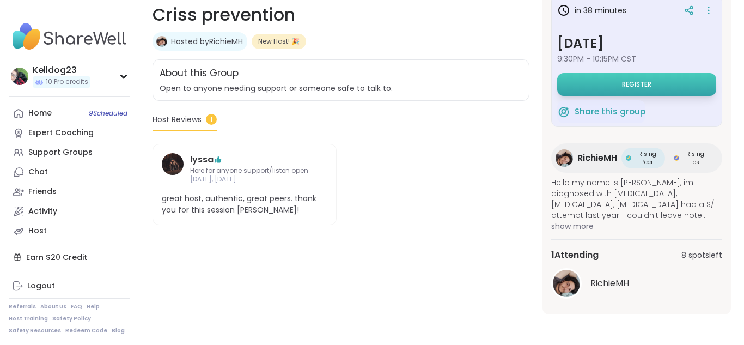
click at [637, 88] on span "Register" at bounding box center [636, 84] width 29 height 9
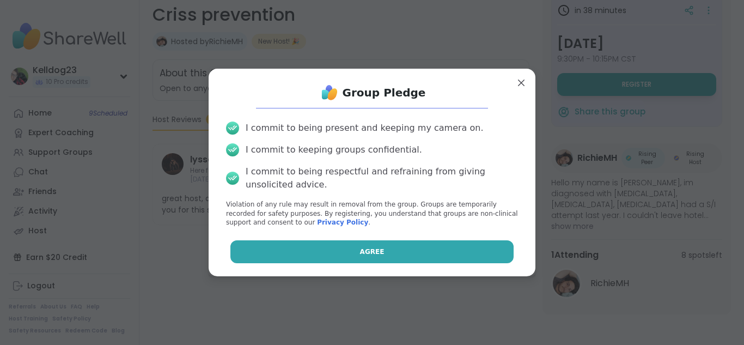
click at [404, 248] on button "Agree" at bounding box center [372, 251] width 284 height 23
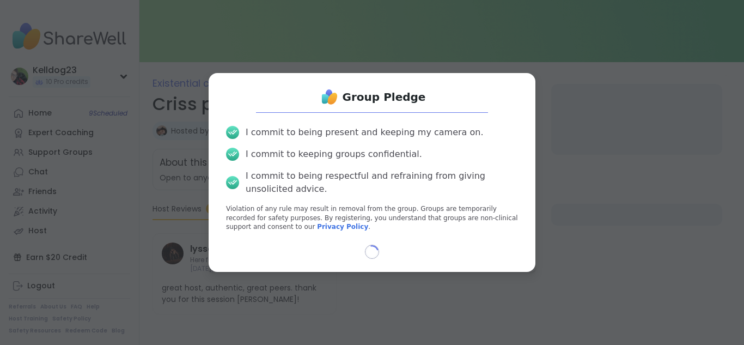
scroll to position [81, 0]
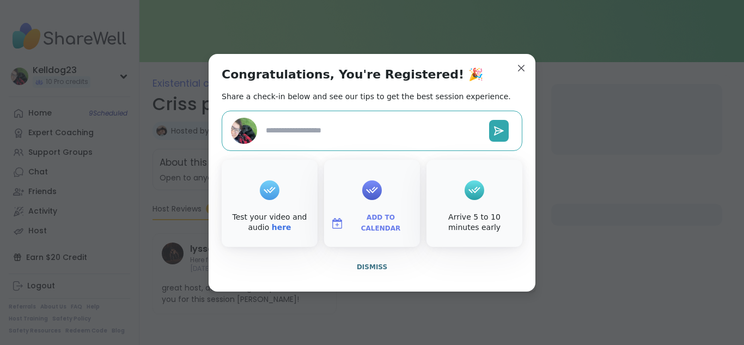
type textarea "*"
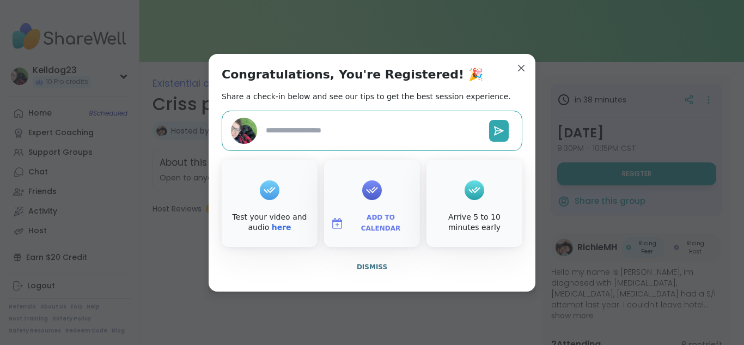
scroll to position [170, 0]
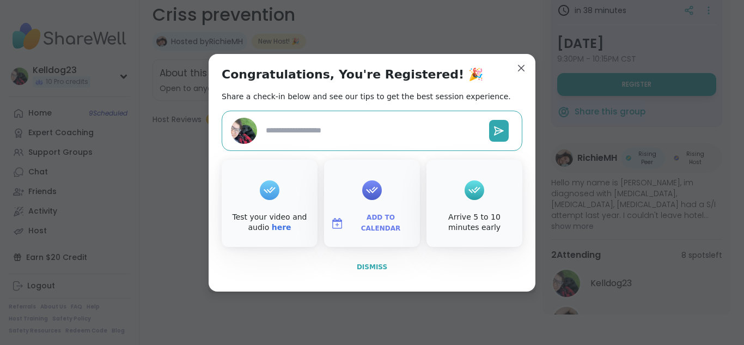
click at [371, 265] on span "Dismiss" at bounding box center [372, 267] width 30 height 8
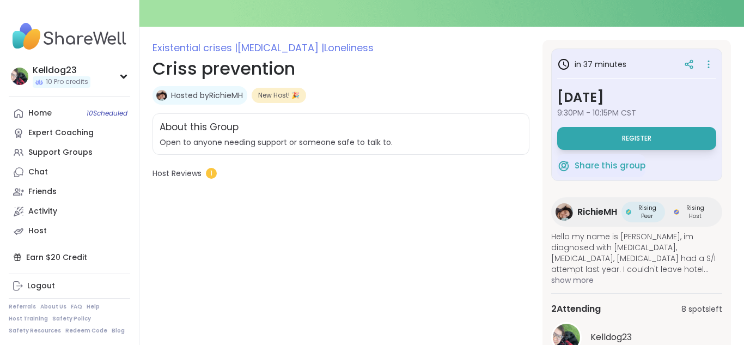
scroll to position [148, 0]
